Goal: Information Seeking & Learning: Learn about a topic

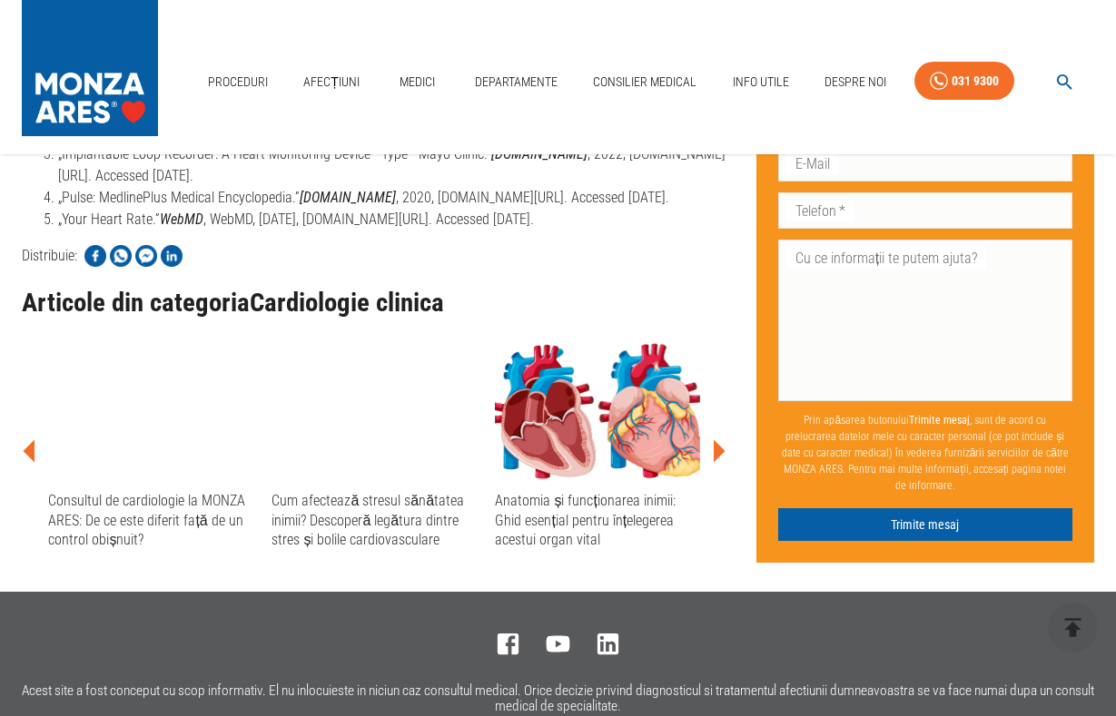
scroll to position [5238, 0]
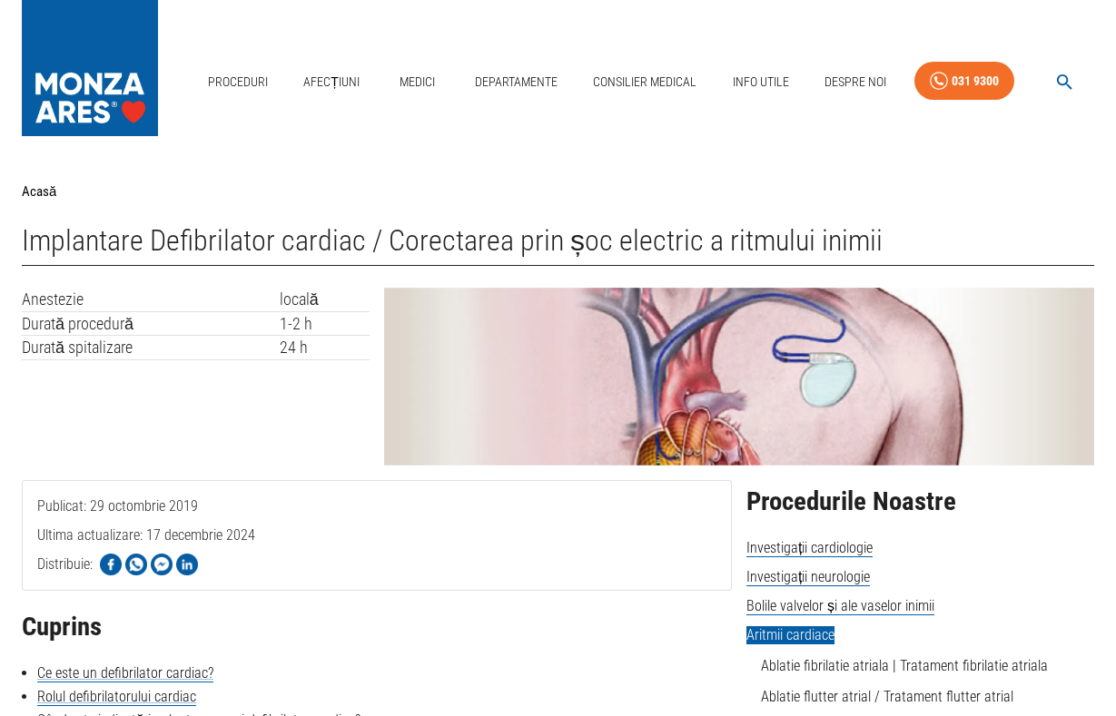
click at [24, 241] on h1 "Implantare Defibrilator cardiac / Corectarea prin șoc electric a ritmului inimii" at bounding box center [558, 245] width 1072 height 42
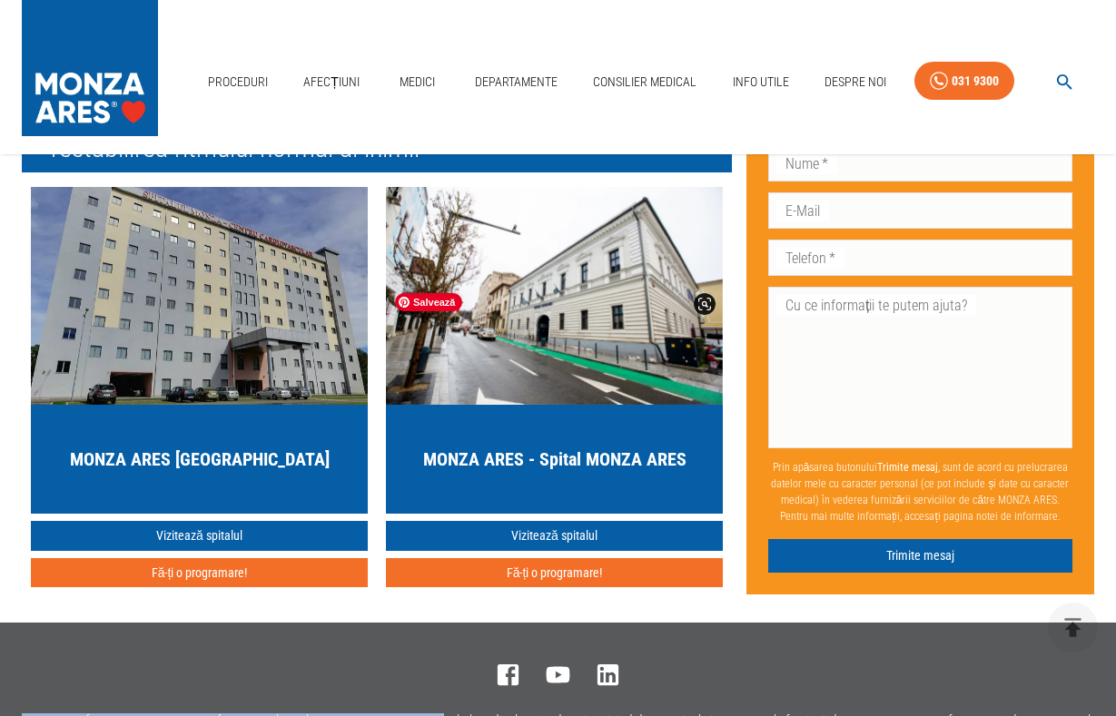
scroll to position [5400, 0]
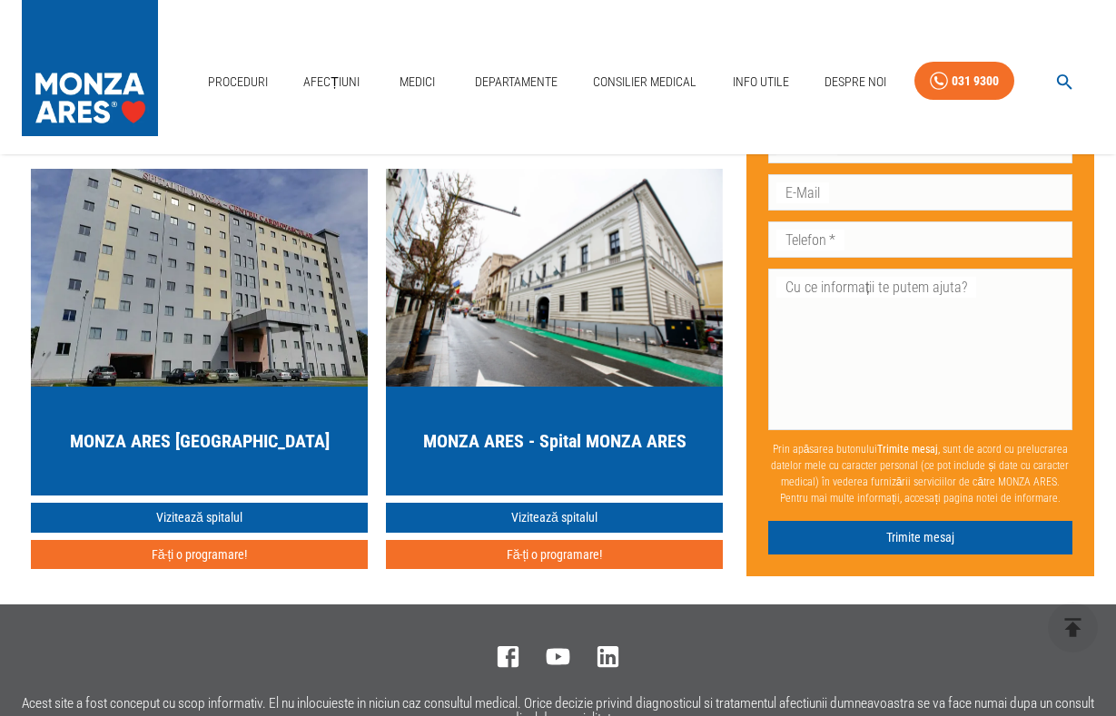
drag, startPoint x: 23, startPoint y: 239, endPoint x: 491, endPoint y: 244, distance: 468.4
copy div "Locații MONZA ARES în care se efectuează Cardioversie electrica – restabilirea …"
